Goal: Communication & Community: Answer question/provide support

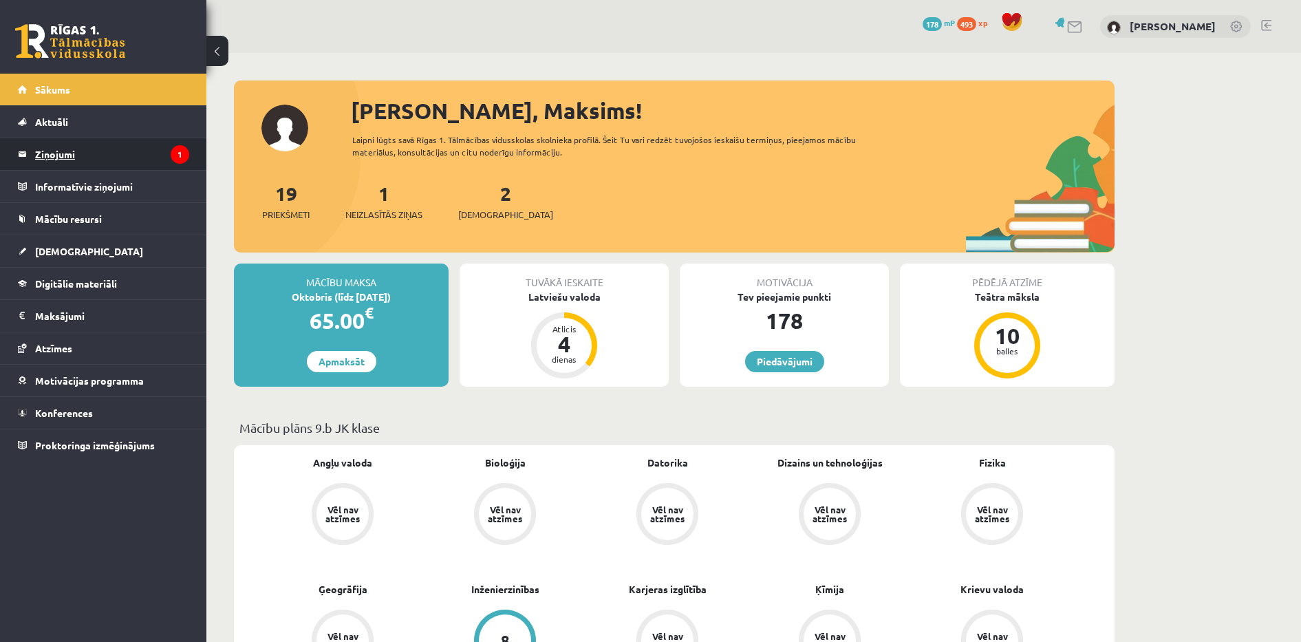
click at [128, 159] on legend "Ziņojumi 1" at bounding box center [112, 154] width 154 height 32
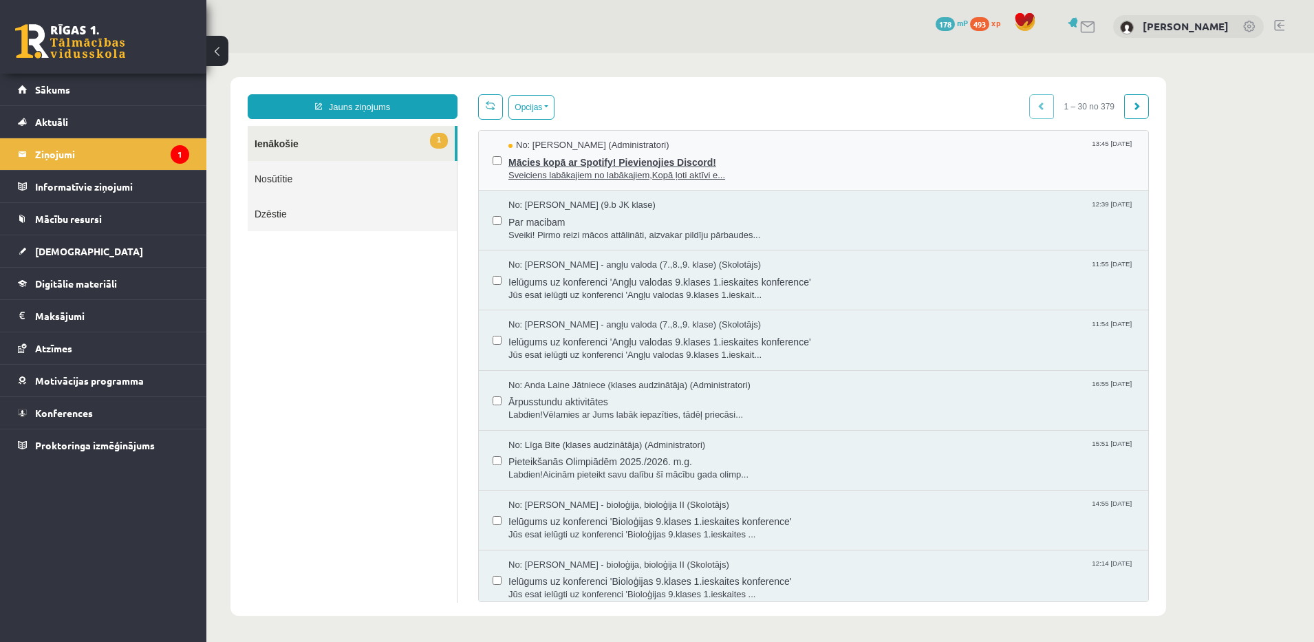
click at [767, 162] on span "Mācies kopā ar Spotify! Pievienojies Discord!" at bounding box center [821, 160] width 626 height 17
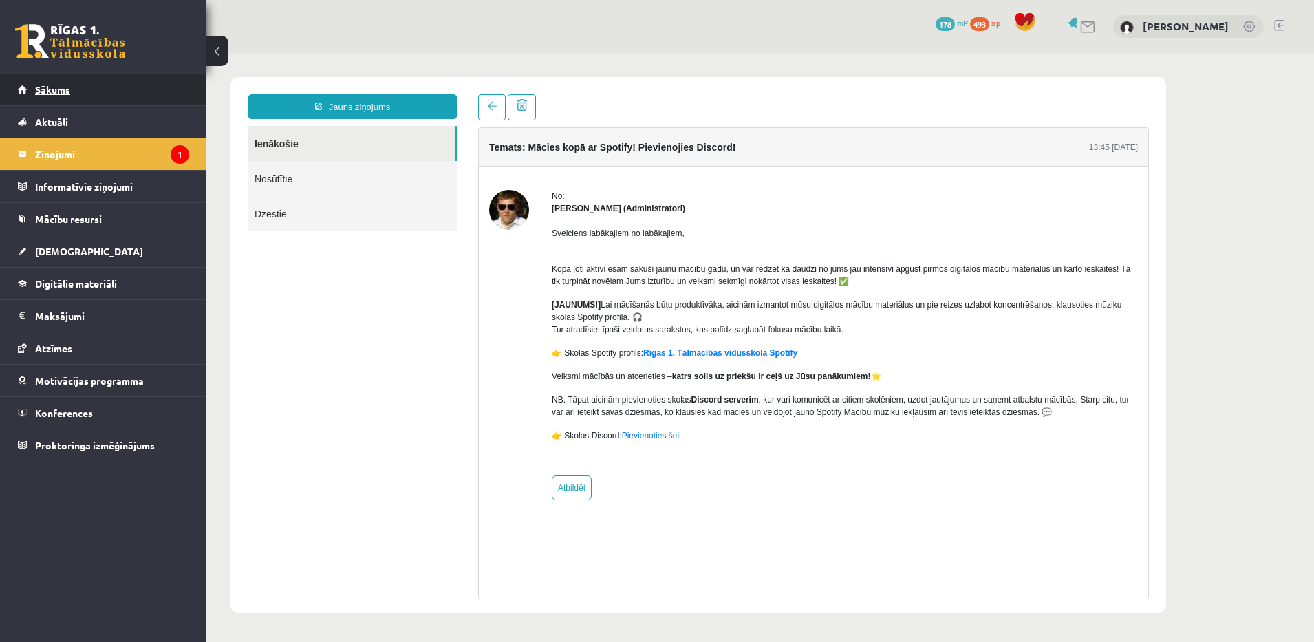
click at [65, 82] on link "Sākums" at bounding box center [103, 90] width 171 height 32
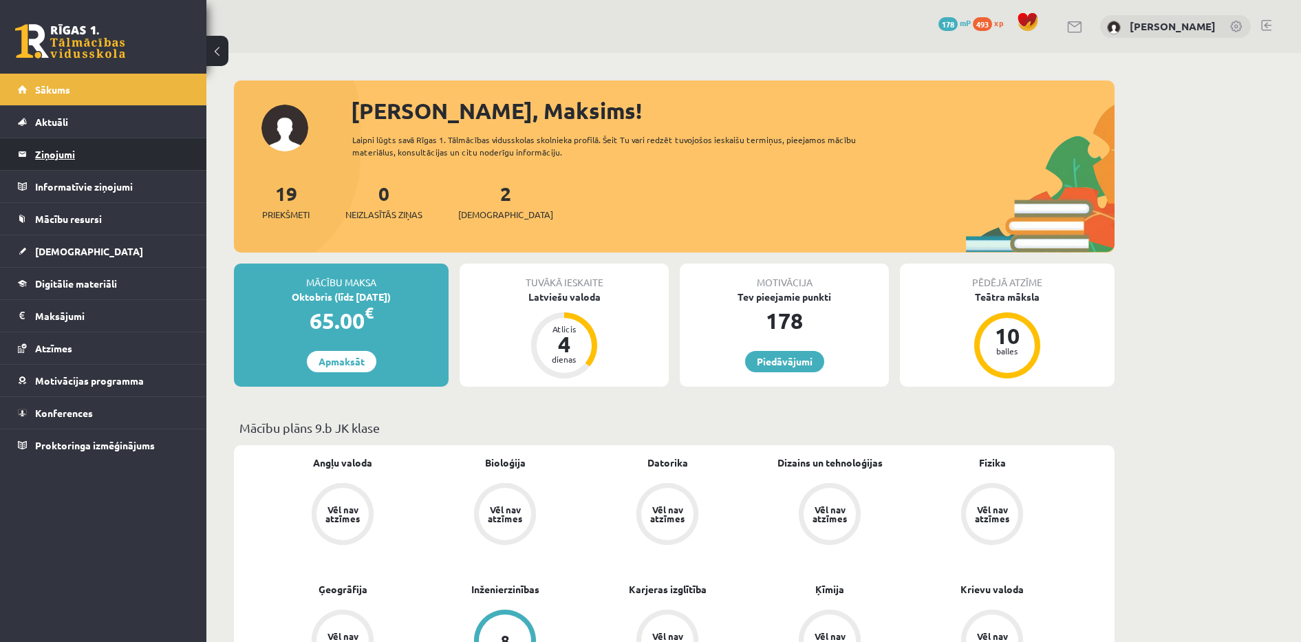
drag, startPoint x: 128, startPoint y: 147, endPoint x: 35, endPoint y: 148, distance: 92.9
click at [35, 148] on link "Ziņojumi 0" at bounding box center [103, 154] width 171 height 32
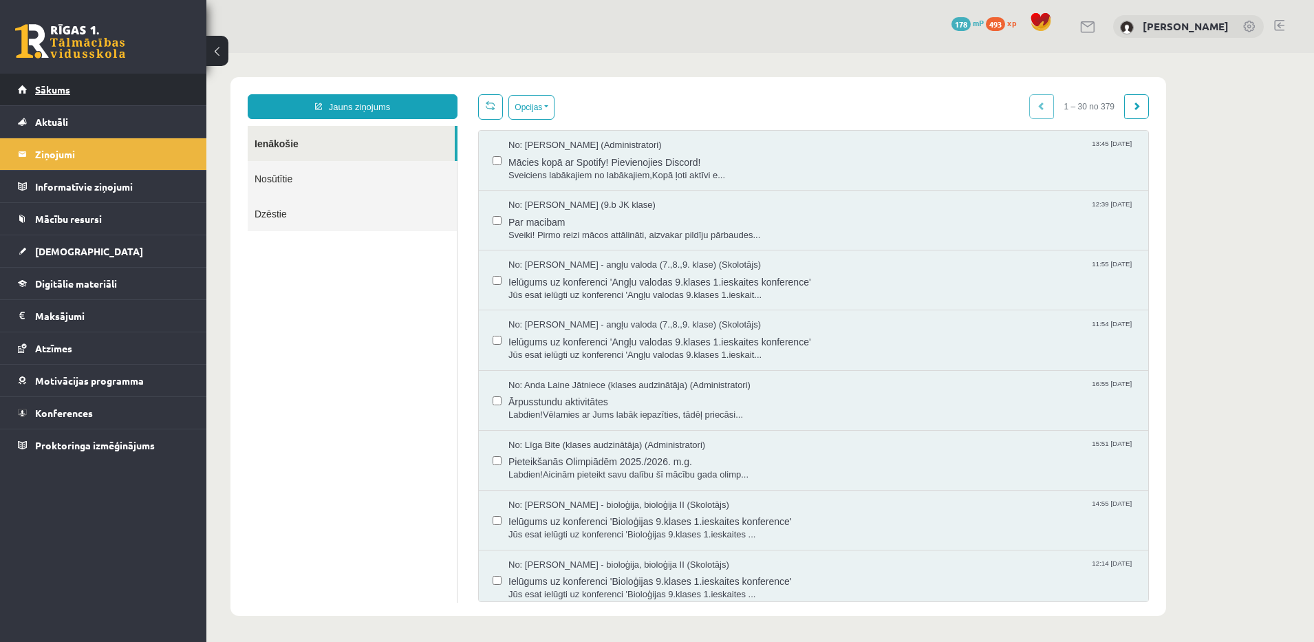
click at [121, 87] on link "Sākums" at bounding box center [103, 90] width 171 height 32
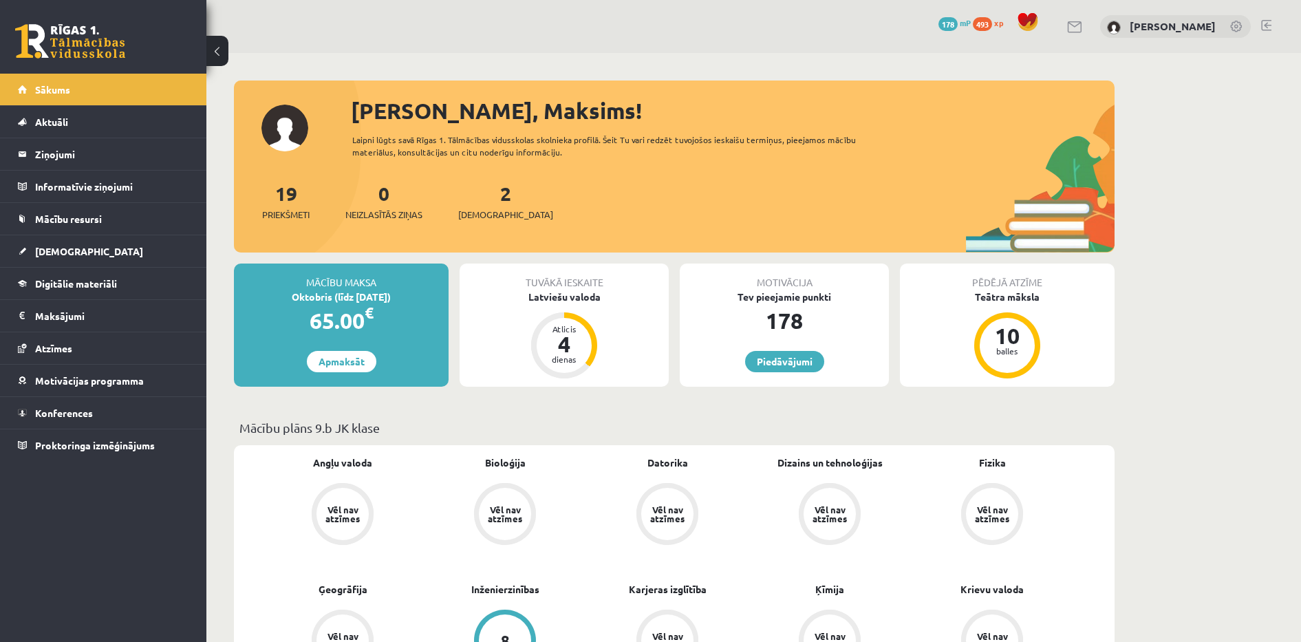
click at [349, 83] on div at bounding box center [674, 88] width 881 height 14
